Goal: Answer question/provide support: Share knowledge or assist other users

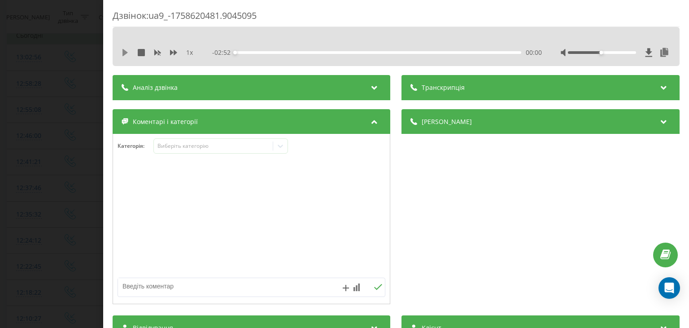
click at [123, 53] on icon at bounding box center [125, 52] width 5 height 7
click at [123, 54] on icon at bounding box center [124, 52] width 2 height 7
click at [126, 51] on icon at bounding box center [125, 52] width 5 height 7
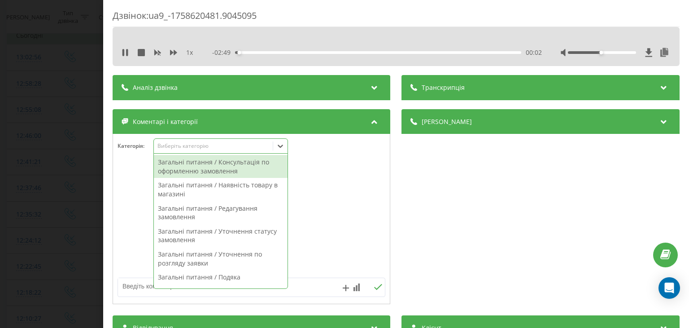
click at [215, 148] on div "Виберіть категорію" at bounding box center [214, 145] width 112 height 7
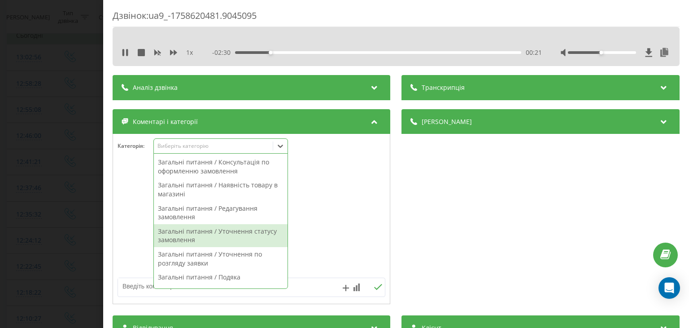
click at [252, 236] on div "Загальні питання / Уточнення статусу замовлення" at bounding box center [221, 235] width 134 height 23
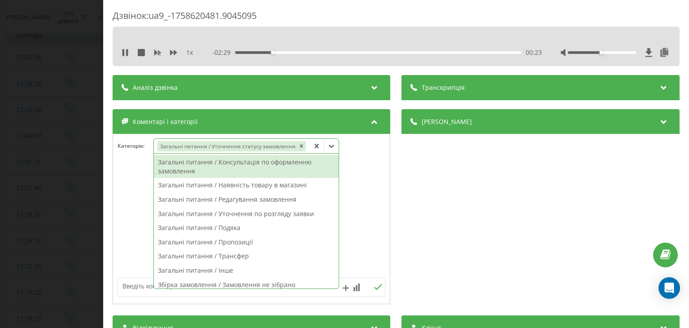
click at [145, 286] on textarea at bounding box center [225, 286] width 214 height 16
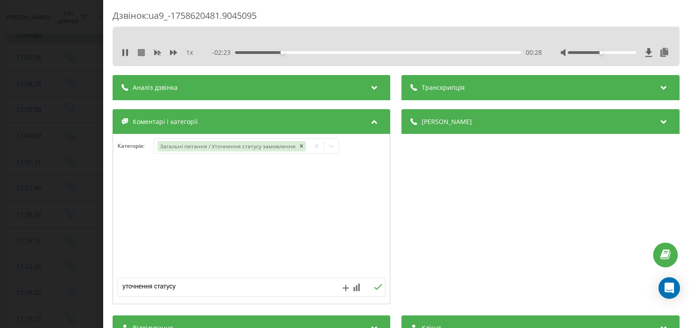
type textarea "уточнення статусу"
click at [144, 52] on icon at bounding box center [141, 52] width 7 height 7
click at [374, 288] on icon at bounding box center [378, 287] width 9 height 6
click at [53, 22] on div "Дзвінок : ua9_-1758620481.9045095 1 x - 02:52 00:00 00:00 Транскрипція Для AI-а…" at bounding box center [344, 164] width 689 height 328
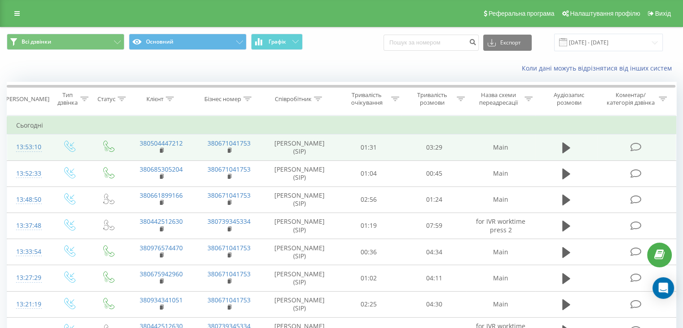
click at [633, 147] on icon at bounding box center [635, 146] width 11 height 9
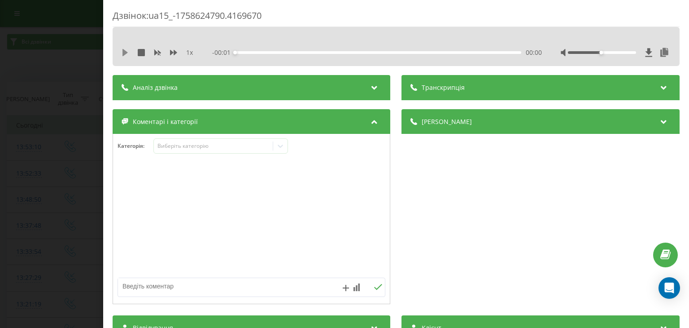
click at [124, 51] on icon at bounding box center [125, 52] width 5 height 7
click at [214, 152] on div "Виберіть категорію" at bounding box center [221, 145] width 135 height 15
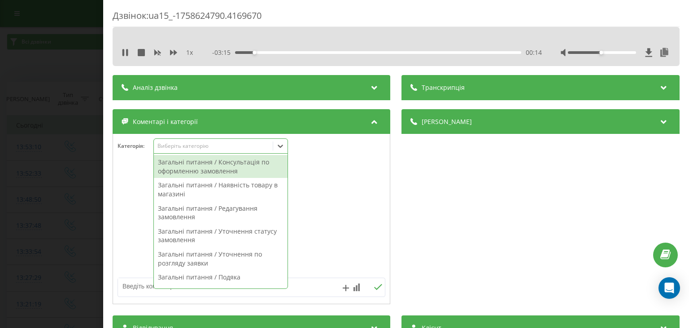
click at [194, 239] on div "Загальні питання / Уточнення статусу замовлення" at bounding box center [221, 235] width 134 height 23
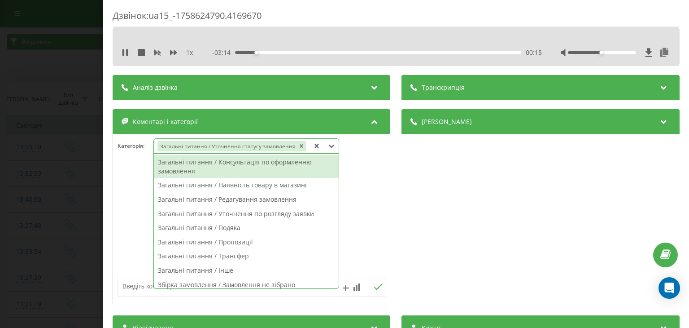
click at [139, 284] on textarea at bounding box center [225, 286] width 214 height 16
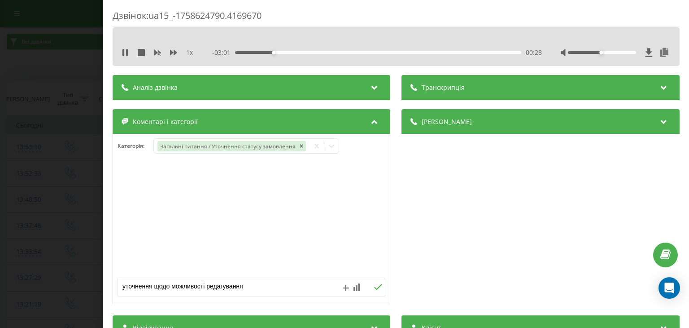
type textarea "уточнення щодо можливості редагування"
click at [379, 285] on button at bounding box center [379, 287] width 14 height 8
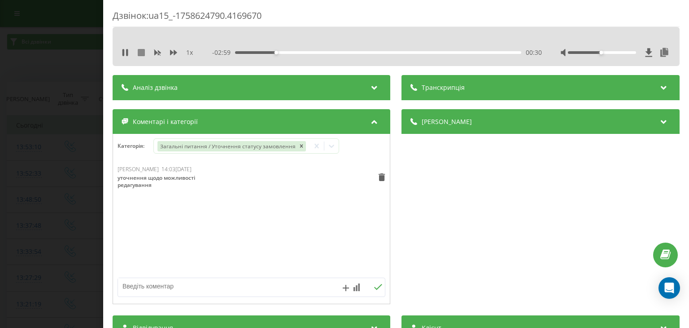
click at [142, 51] on icon at bounding box center [141, 52] width 7 height 7
click at [83, 59] on div "Дзвінок : ua15_-1758624790.4169670 1 x - 03:30 00:00 00:00 Транскрипція Для AI-…" at bounding box center [344, 164] width 689 height 328
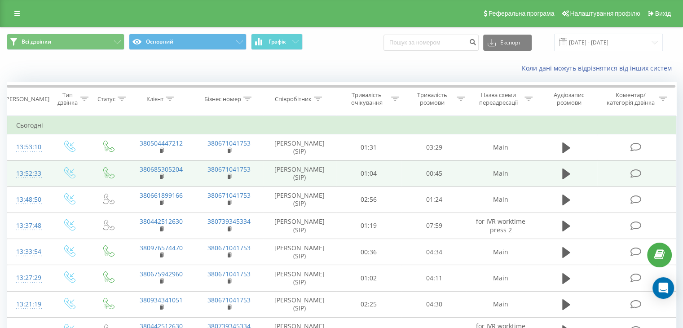
click at [633, 173] on icon at bounding box center [635, 173] width 11 height 9
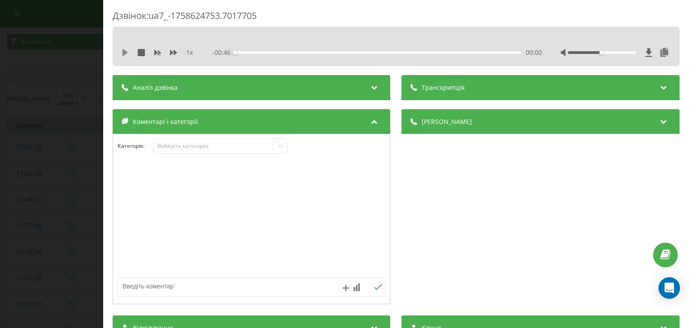
click at [127, 54] on icon at bounding box center [125, 52] width 7 height 7
click at [228, 145] on div "Виберіть категорію" at bounding box center [214, 145] width 112 height 7
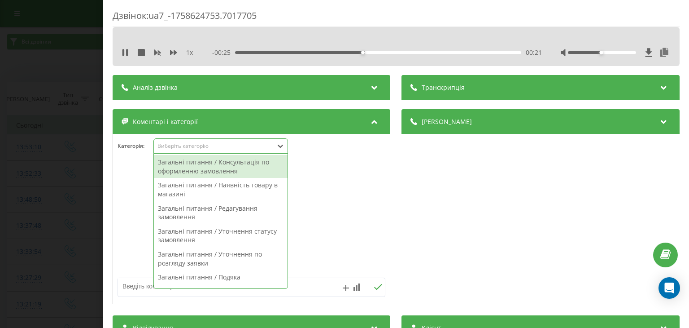
click at [234, 169] on div "Загальні питання / Консультація по оформленню замовлення" at bounding box center [221, 166] width 134 height 23
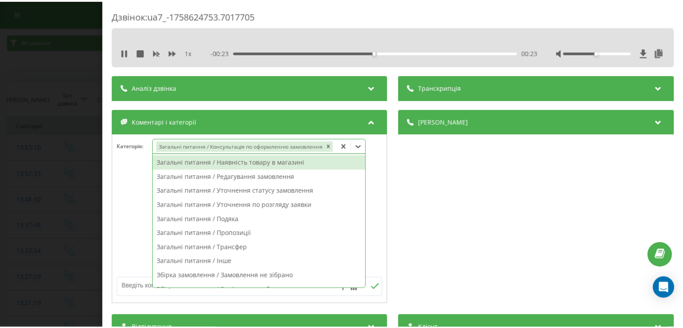
scroll to position [45, 0]
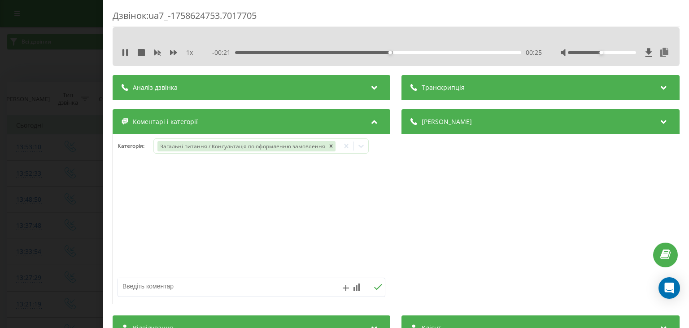
click at [144, 286] on textarea at bounding box center [225, 286] width 214 height 16
type textarea "консультація"
click at [374, 287] on icon at bounding box center [378, 287] width 9 height 6
click at [58, 132] on div "Дзвінок : ua7_-1758624753.7017705 1 x - 00:14 00:32 00:32 Транскрипція Для AI-а…" at bounding box center [344, 164] width 689 height 328
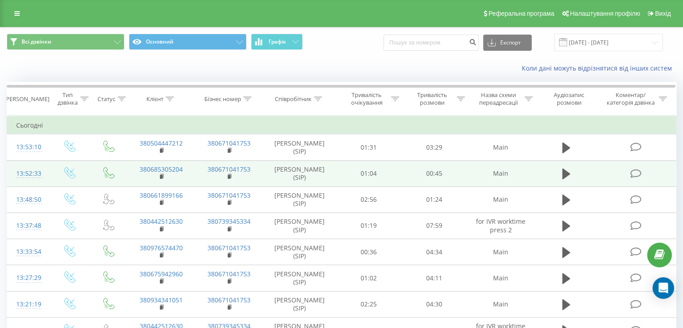
click at [637, 174] on icon at bounding box center [635, 173] width 11 height 9
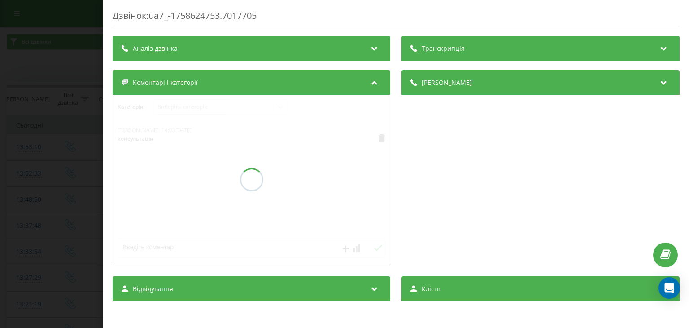
click at [84, 164] on div "Дзвінок : ua7_-1758624753.7017705 Транскрипція Аналіз дзвінка Деталі дзвінка Ко…" at bounding box center [344, 164] width 689 height 328
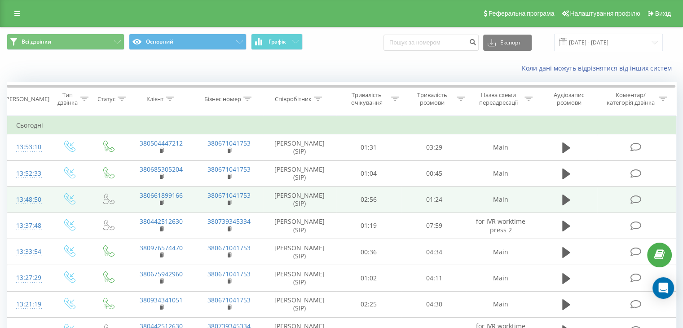
click at [633, 197] on icon at bounding box center [635, 199] width 11 height 9
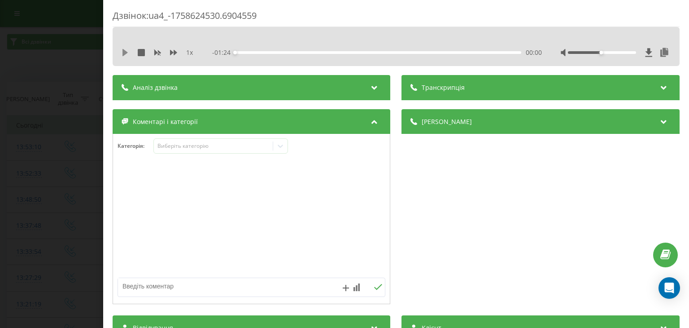
click at [124, 53] on icon at bounding box center [125, 52] width 5 height 7
click at [257, 51] on div "00:01" at bounding box center [379, 52] width 286 height 3
click at [508, 53] on div "00:10" at bounding box center [379, 52] width 286 height 3
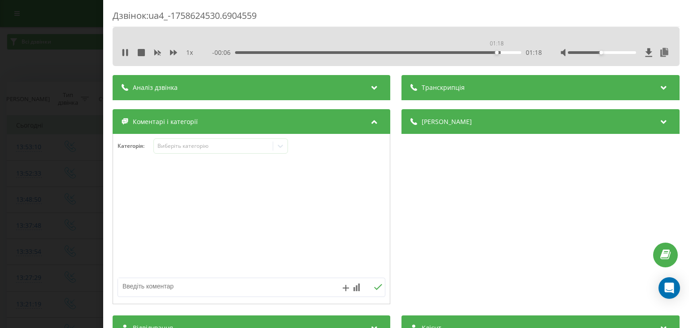
click at [496, 53] on div "01:18" at bounding box center [379, 52] width 286 height 3
click at [473, 53] on div "01:19" at bounding box center [379, 52] width 286 height 3
click at [452, 53] on div "01:12" at bounding box center [379, 52] width 286 height 3
click at [143, 53] on icon at bounding box center [141, 52] width 7 height 7
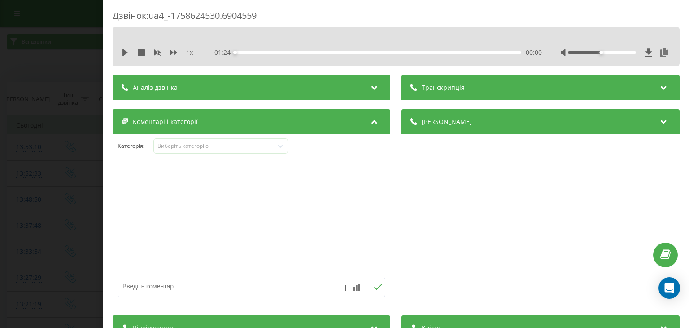
click at [94, 58] on div "Дзвінок : ua4_-1758624530.6904559 1 x - 01:24 00:00 00:00 Транскрипція Для AI-а…" at bounding box center [344, 164] width 689 height 328
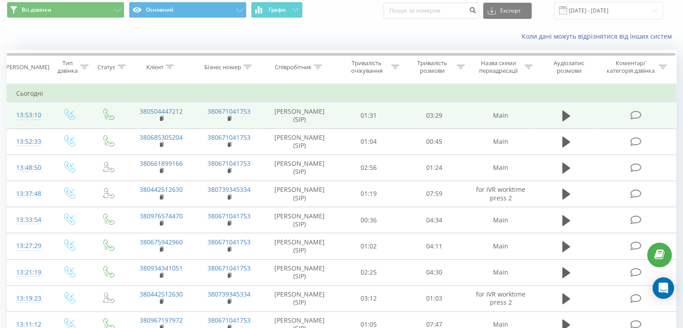
scroll to position [45, 0]
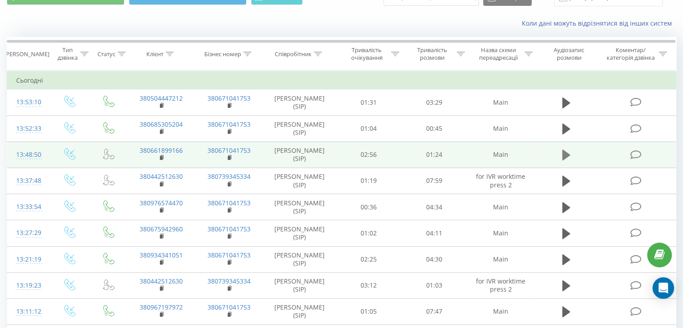
click at [565, 151] on icon at bounding box center [566, 154] width 8 height 11
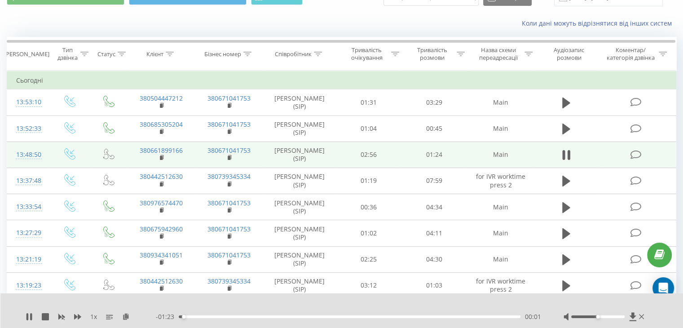
click at [496, 316] on div "00:01" at bounding box center [350, 316] width 342 height 3
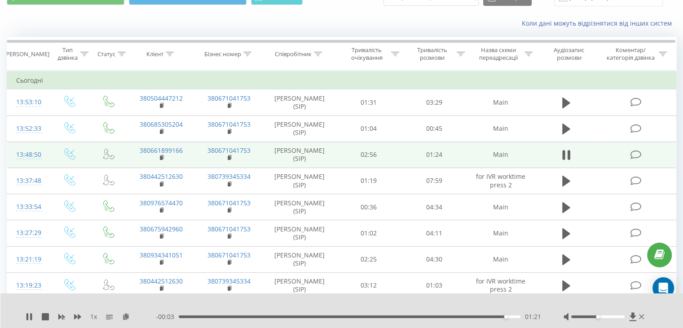
click at [430, 316] on div "01:21" at bounding box center [350, 316] width 342 height 3
click at [46, 316] on icon at bounding box center [45, 316] width 7 height 7
